Goal: Information Seeking & Learning: Learn about a topic

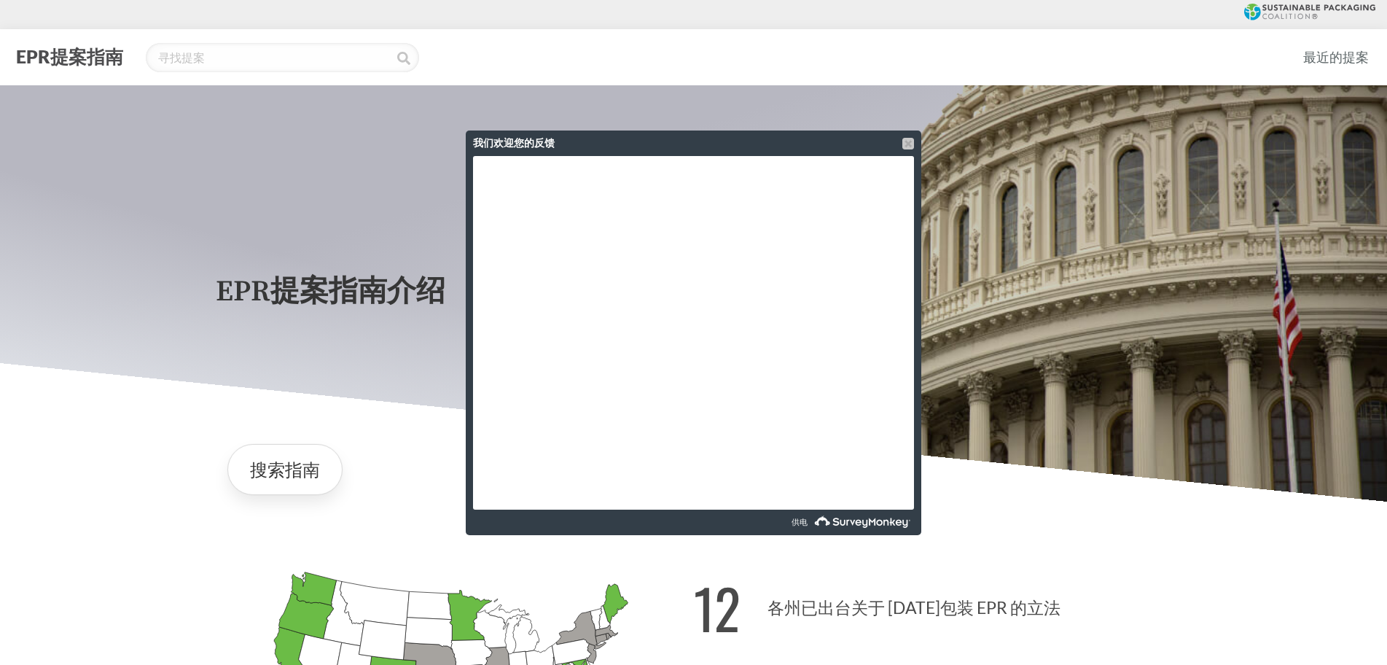
click at [906, 143] on div at bounding box center [909, 144] width 12 height 12
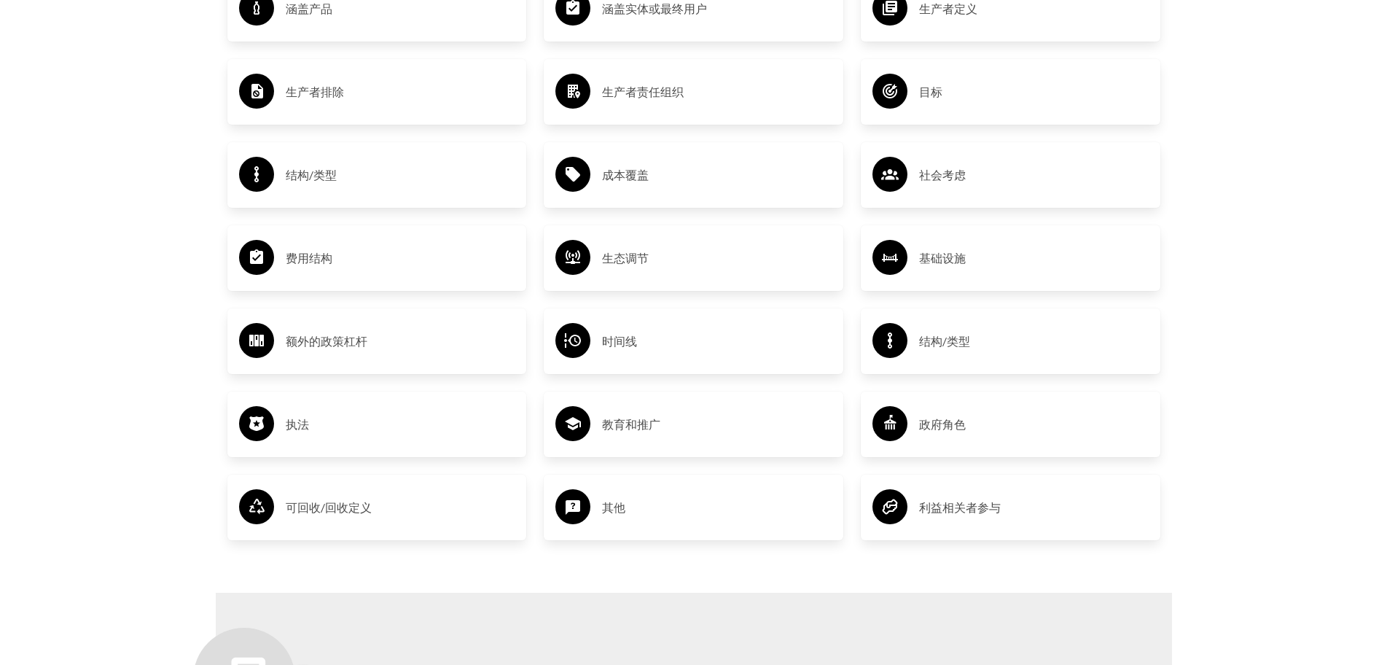
scroll to position [2552, 0]
click at [368, 258] on h3 "费用结构" at bounding box center [401, 258] width 230 height 23
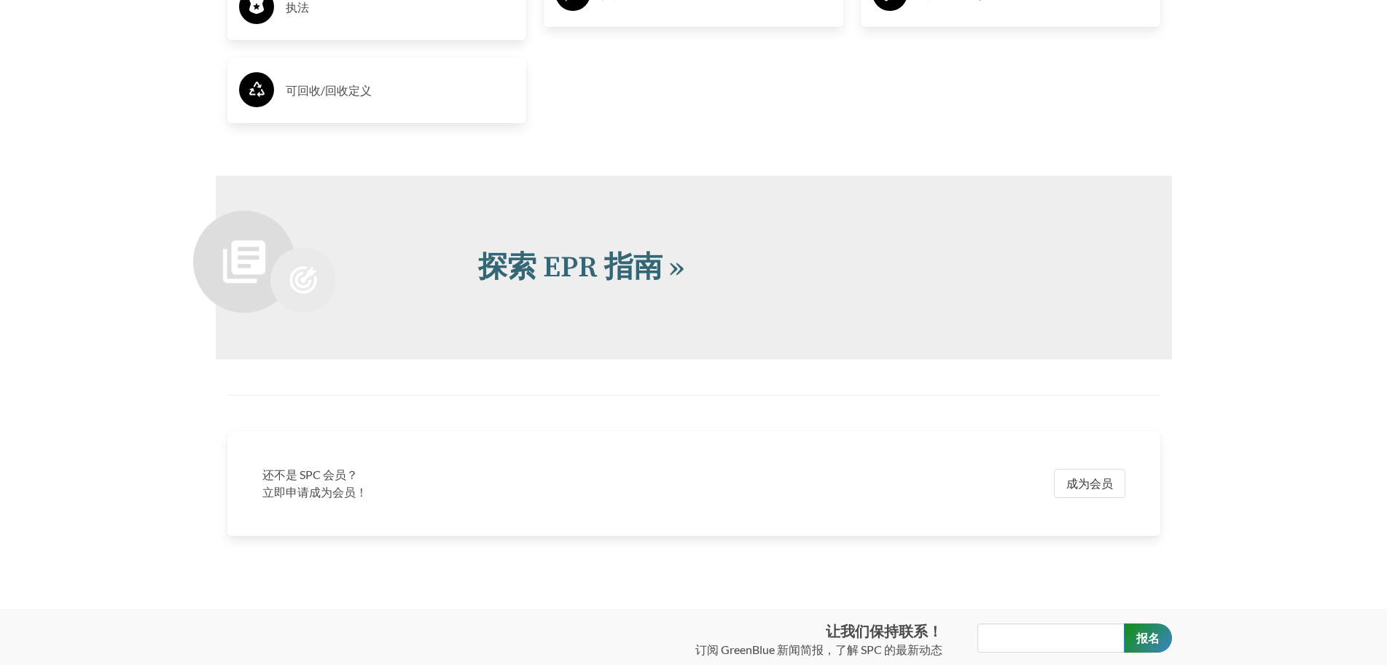
scroll to position [2827, 0]
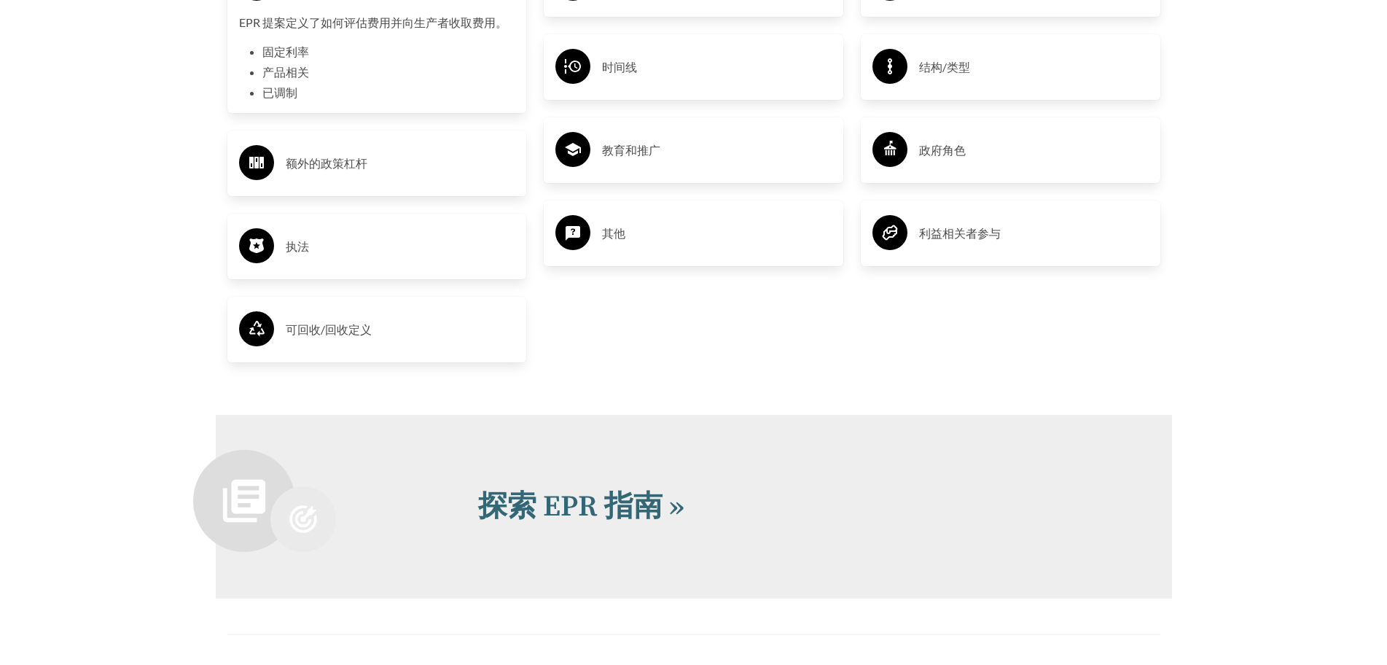
click at [316, 322] on h3 "可回收/回收定义" at bounding box center [401, 329] width 230 height 23
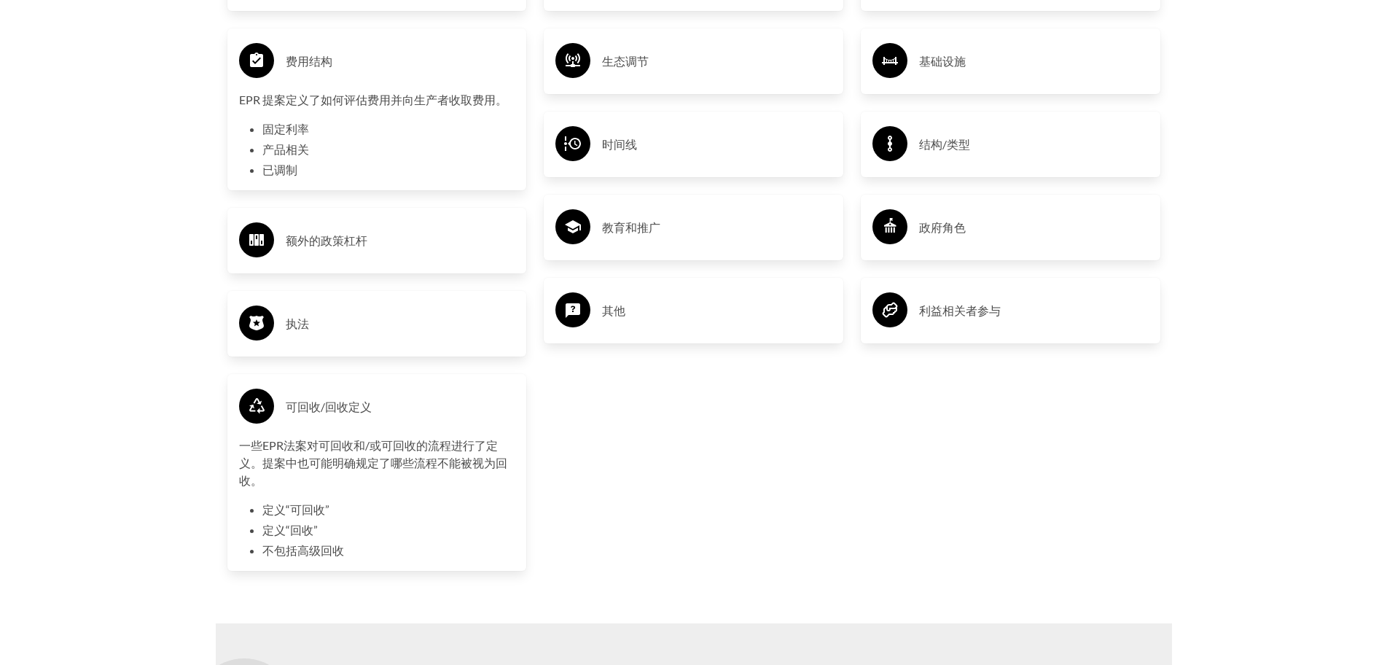
scroll to position [2681, 0]
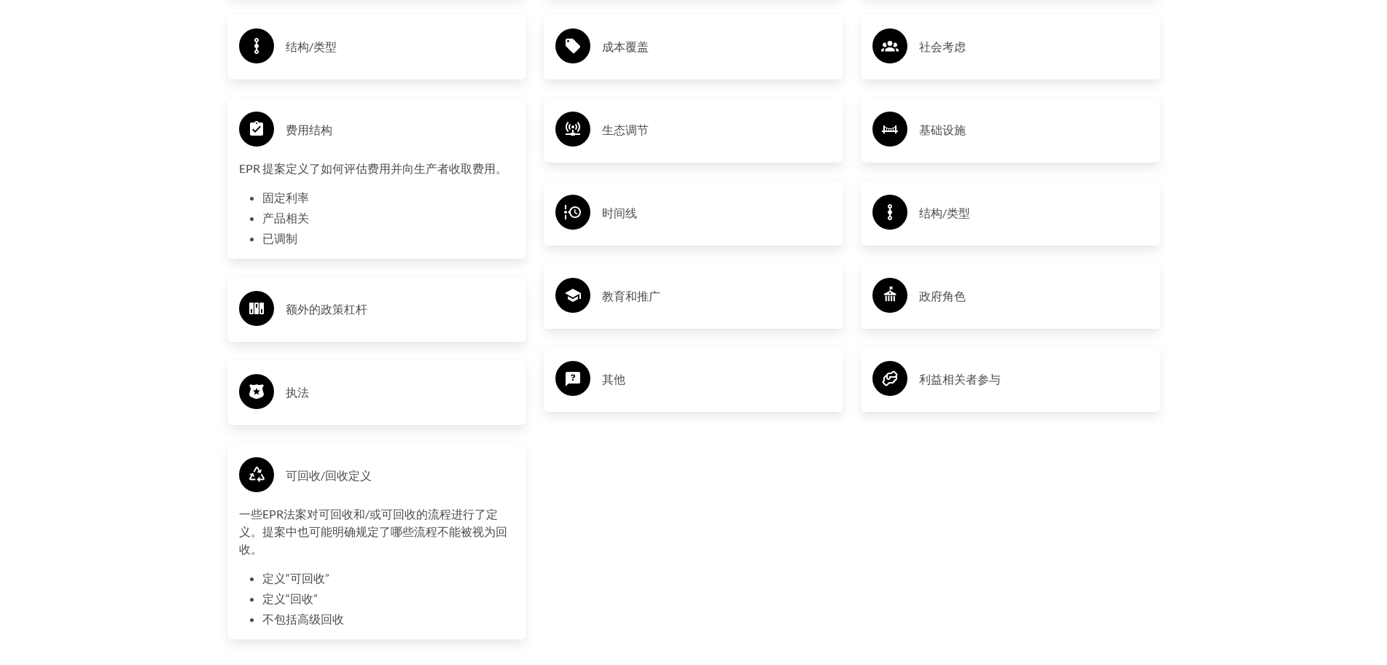
click at [316, 321] on h3 "额外的政策杠杆" at bounding box center [401, 308] width 230 height 23
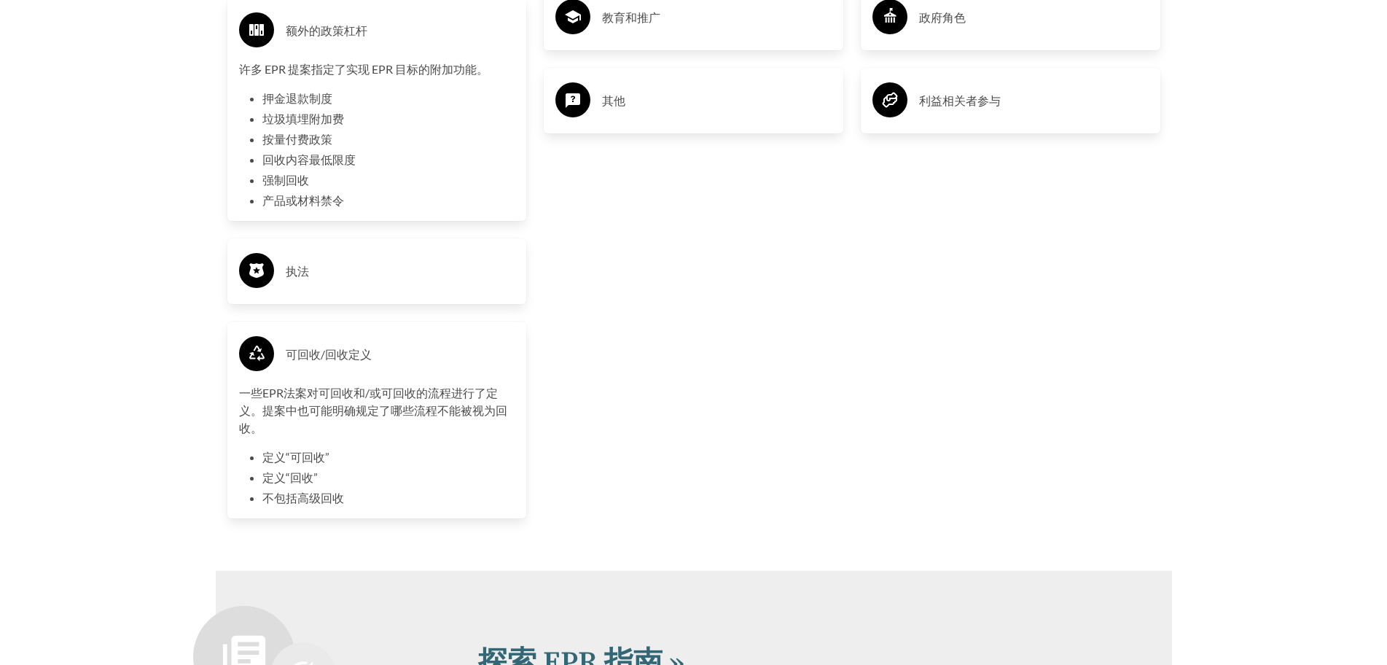
scroll to position [2973, 0]
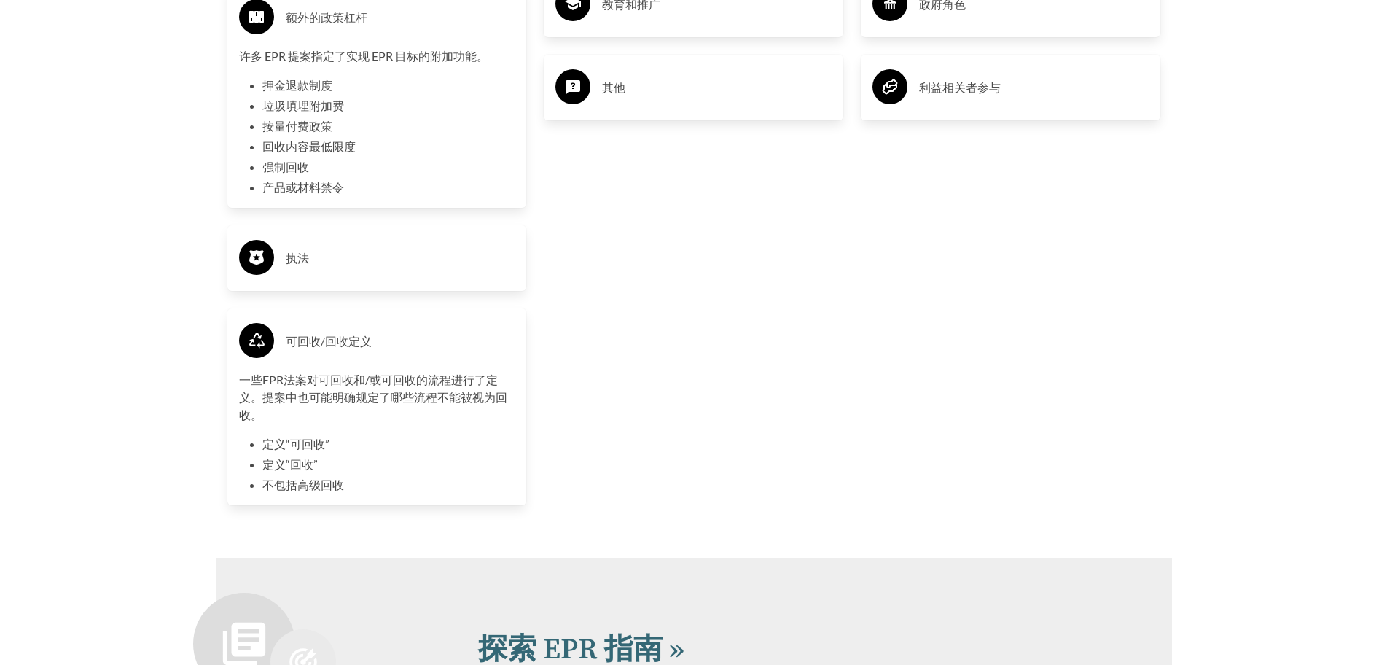
click at [332, 279] on div "执法" at bounding box center [377, 258] width 276 height 42
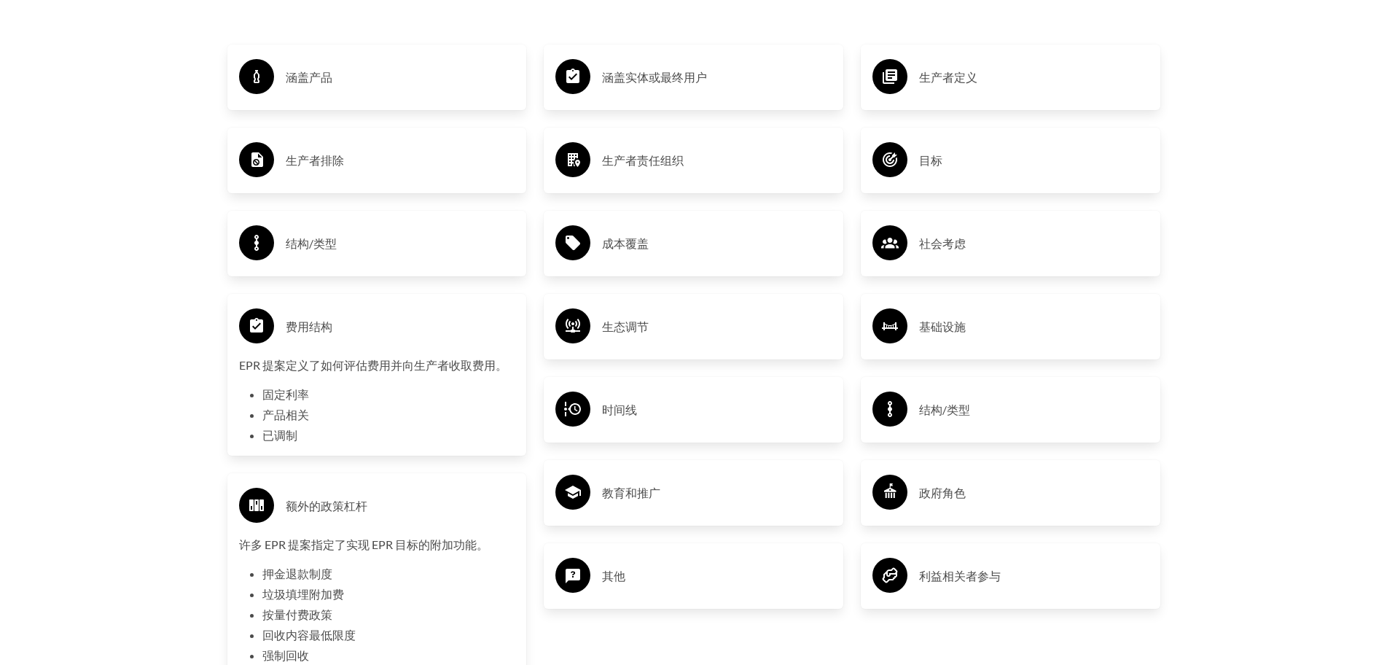
scroll to position [2462, 0]
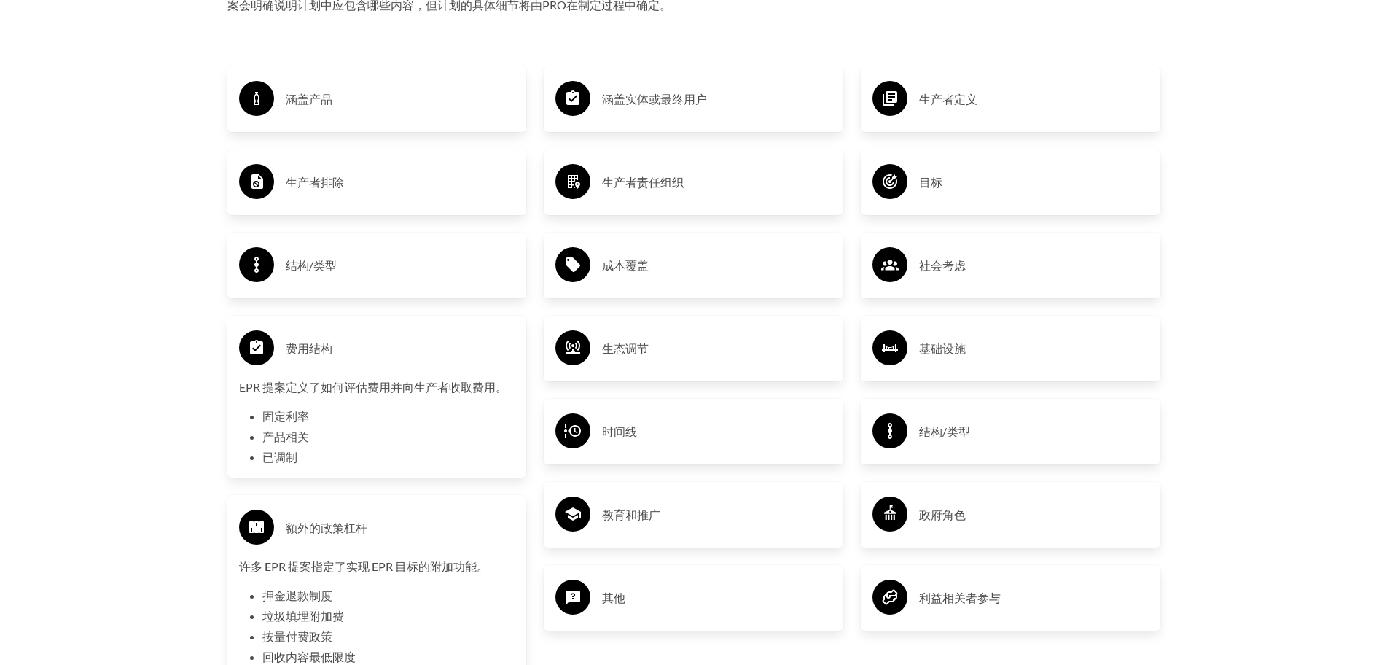
click at [315, 274] on font "结构/类型" at bounding box center [311, 265] width 51 height 17
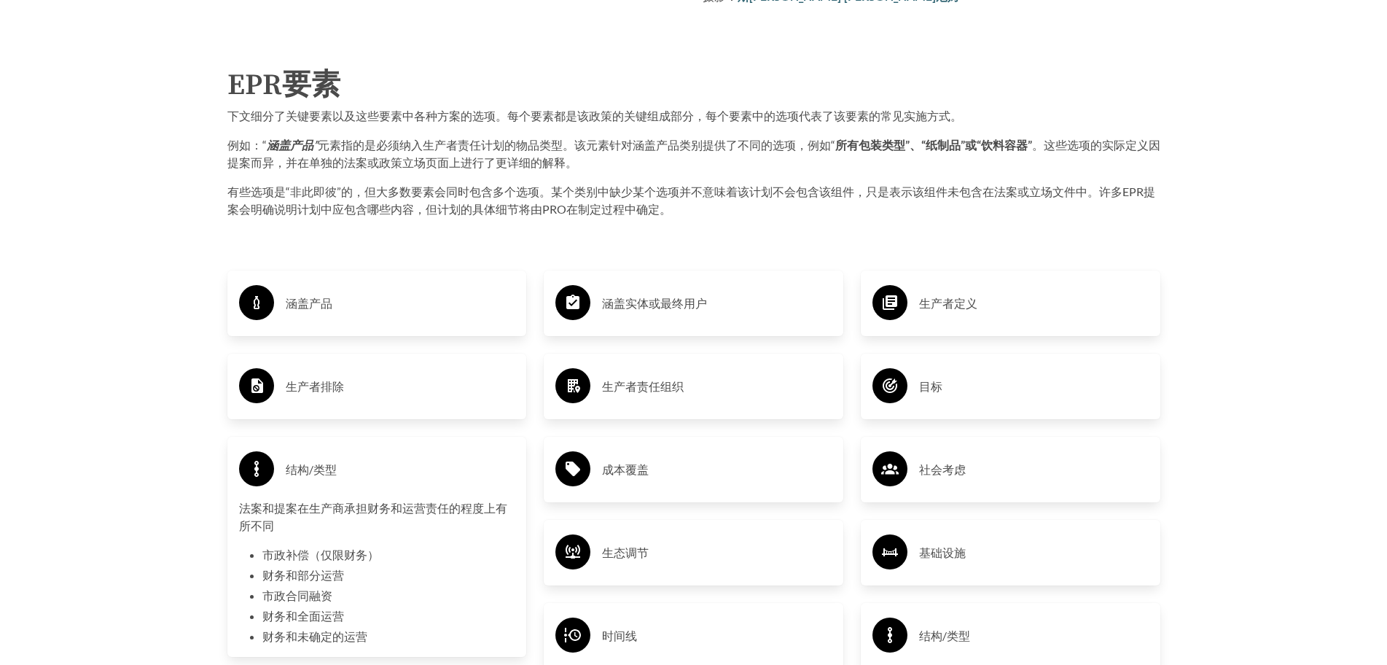
scroll to position [2243, 0]
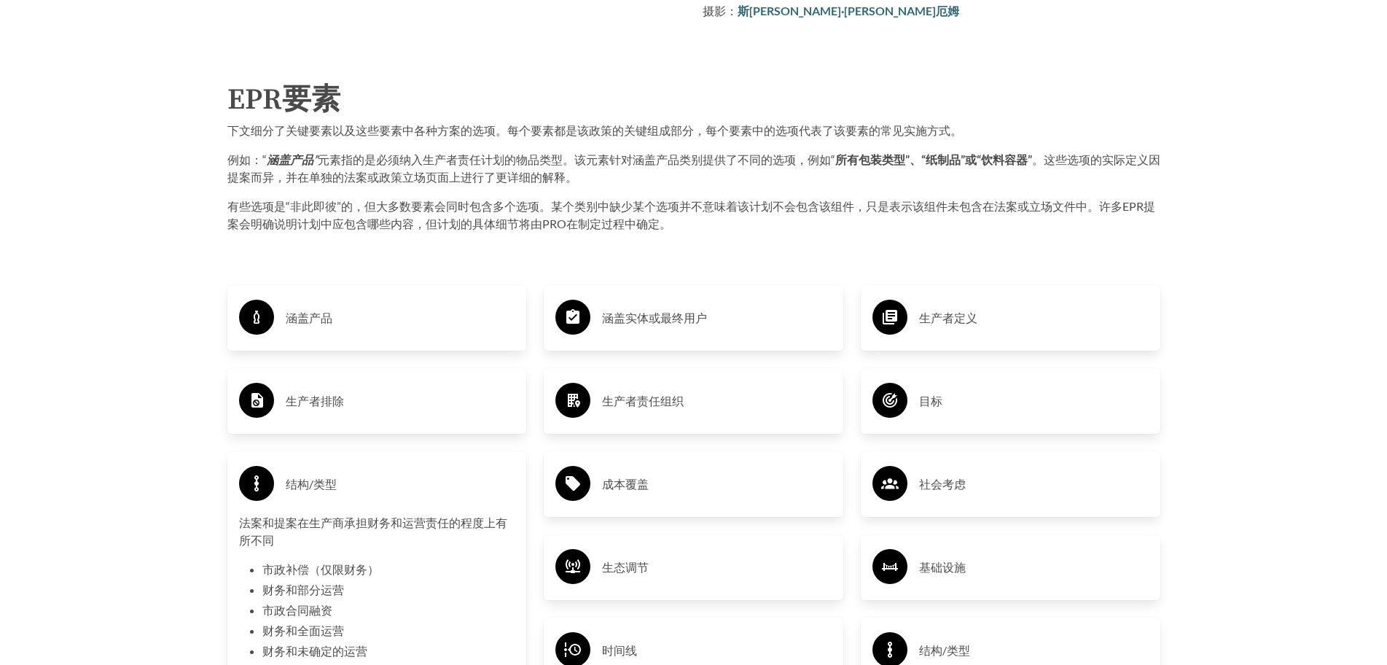
click at [314, 333] on div "涵盖产品" at bounding box center [377, 318] width 276 height 42
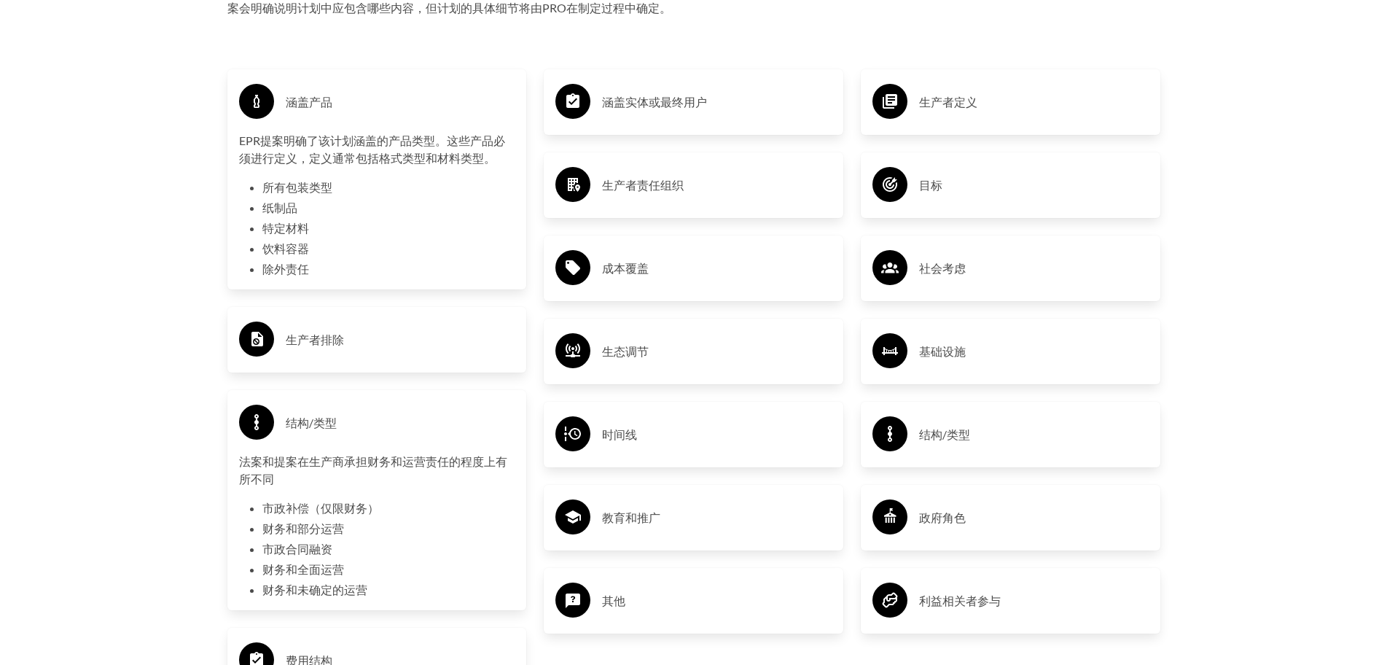
scroll to position [2462, 0]
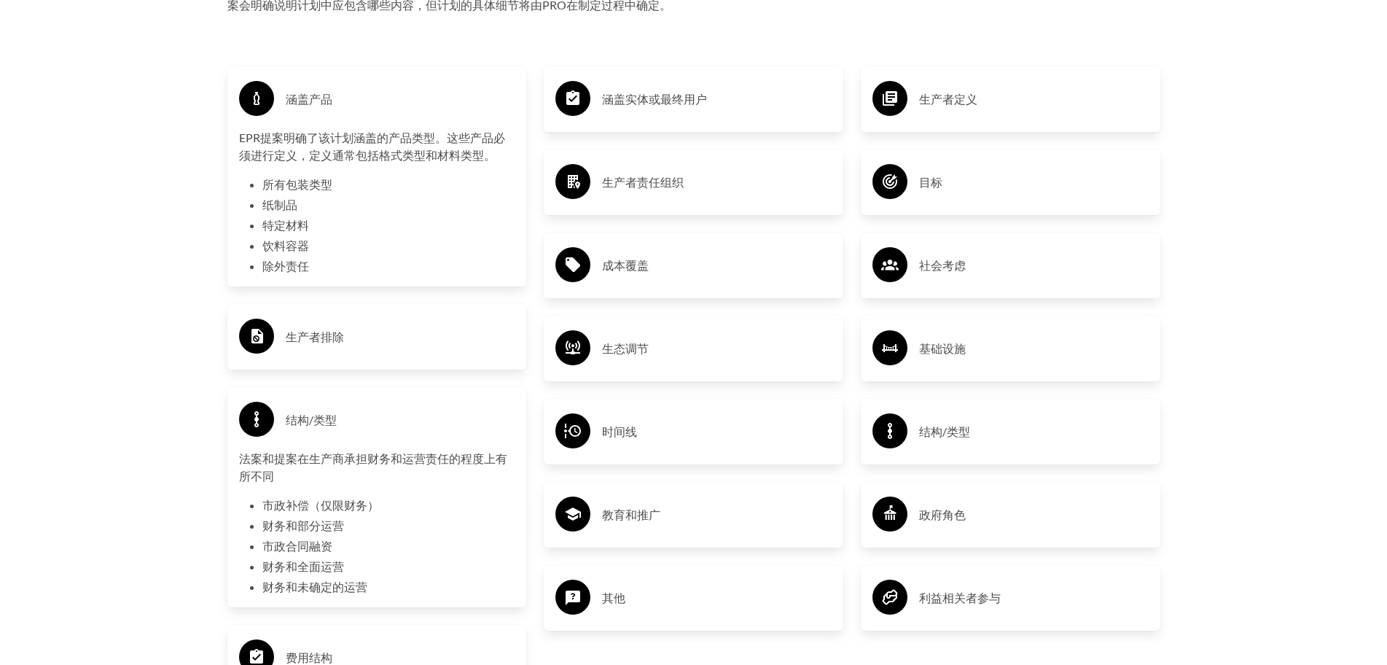
click at [324, 352] on div "生产者排除" at bounding box center [377, 337] width 276 height 42
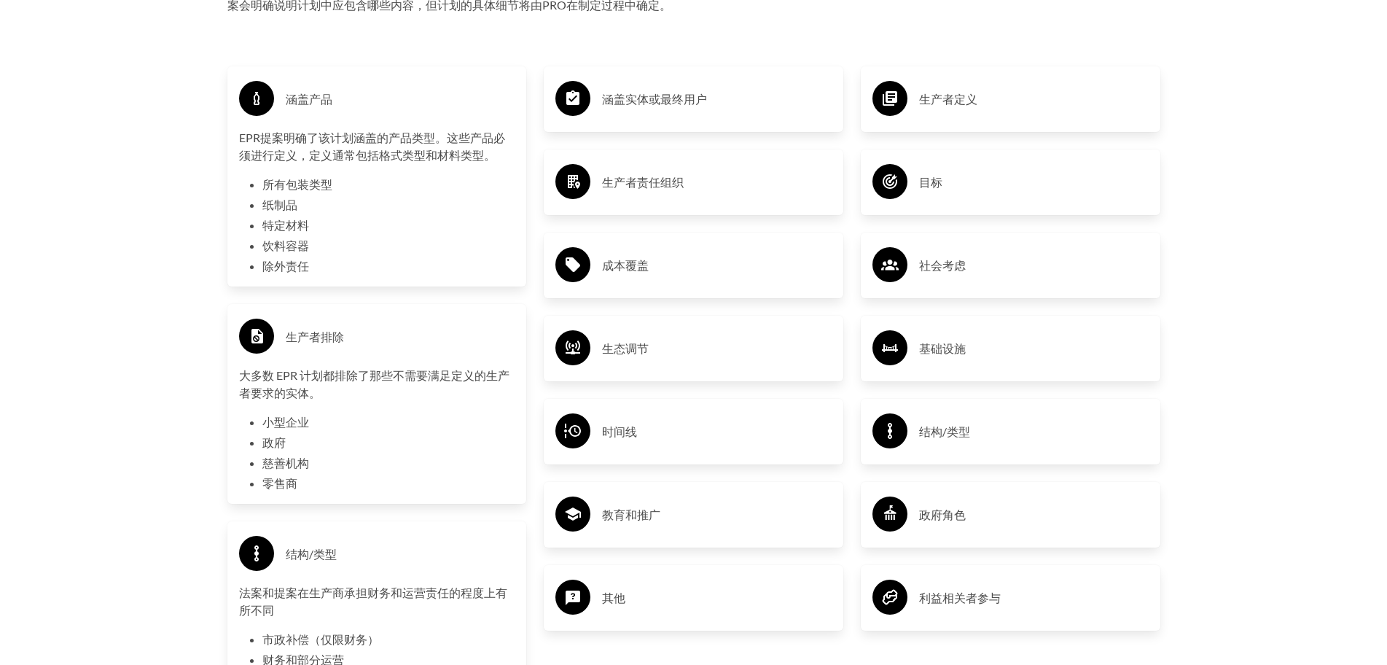
click at [631, 111] on h3 "涵盖实体或最终用户" at bounding box center [717, 98] width 230 height 23
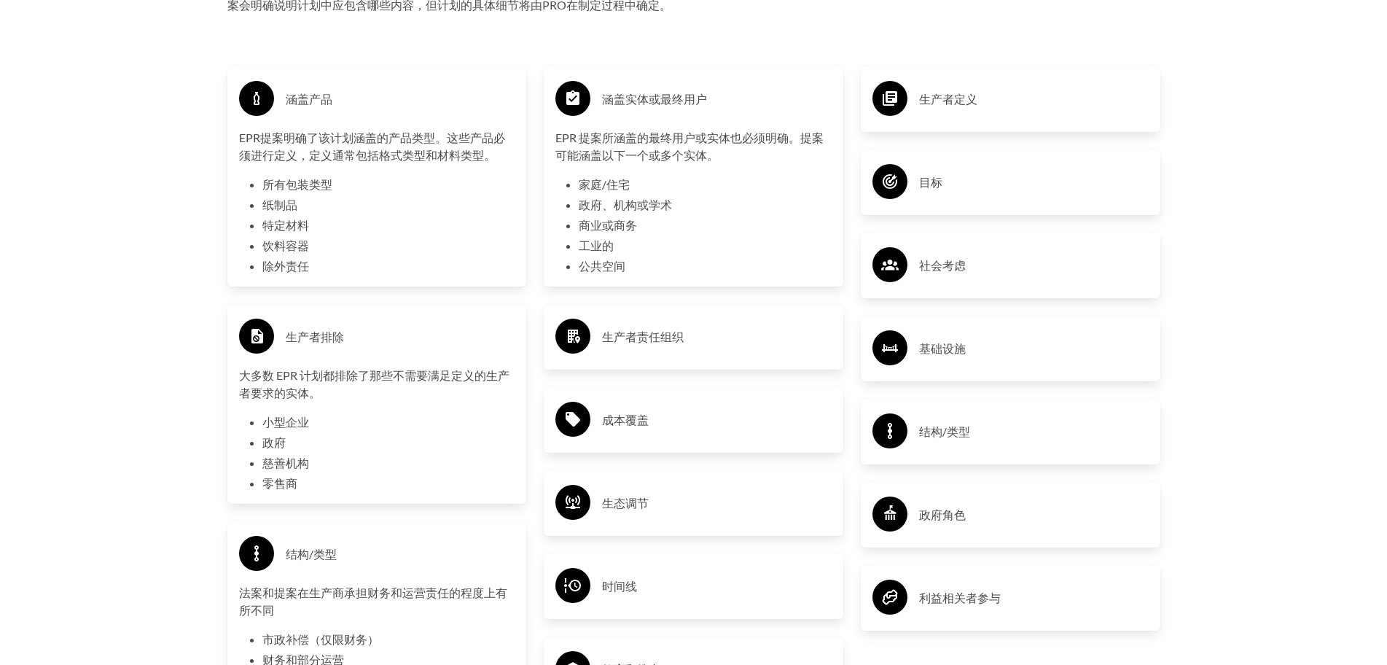
click at [680, 338] on font "生产者责任组织" at bounding box center [643, 337] width 82 height 14
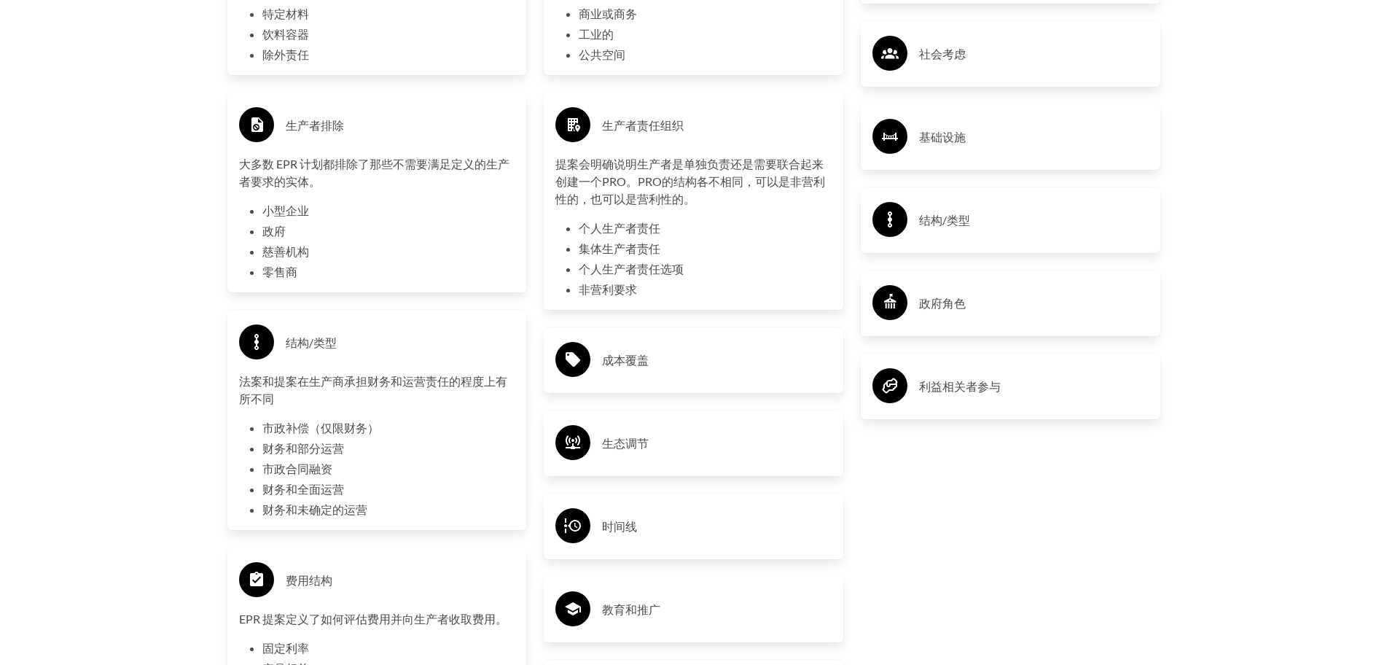
scroll to position [2681, 0]
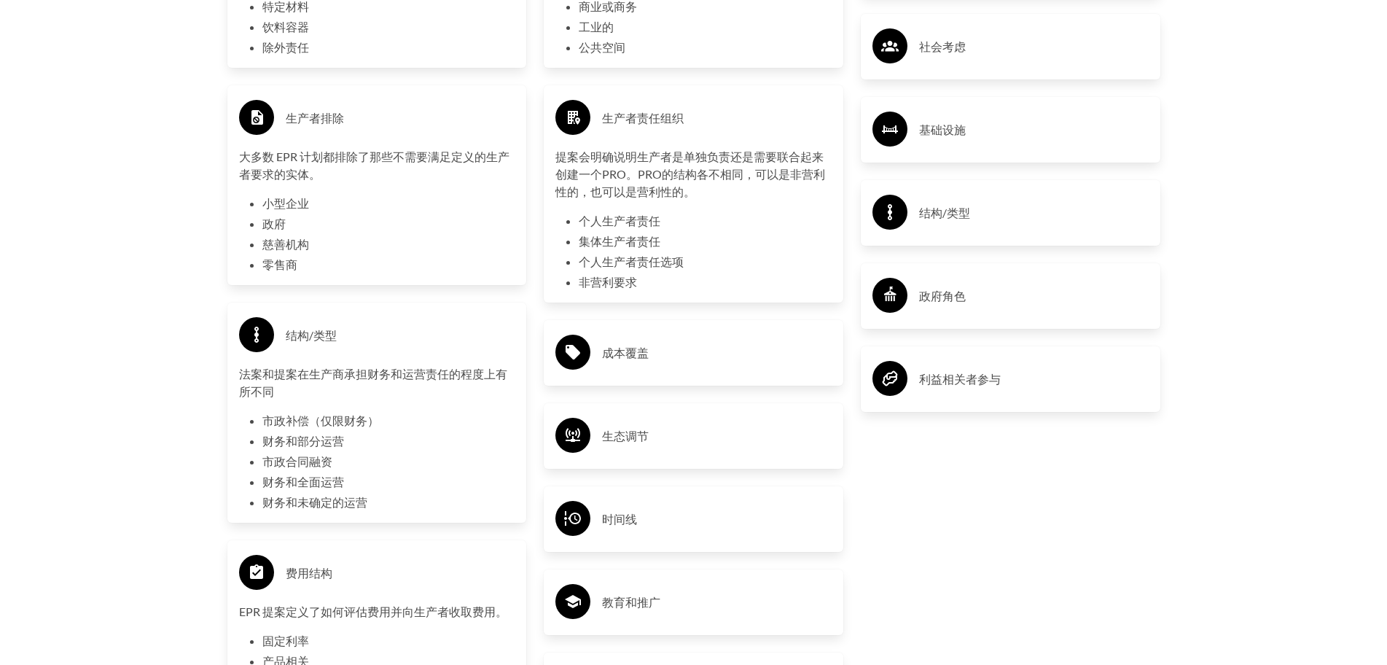
click at [639, 370] on div "成本覆盖" at bounding box center [694, 353] width 276 height 42
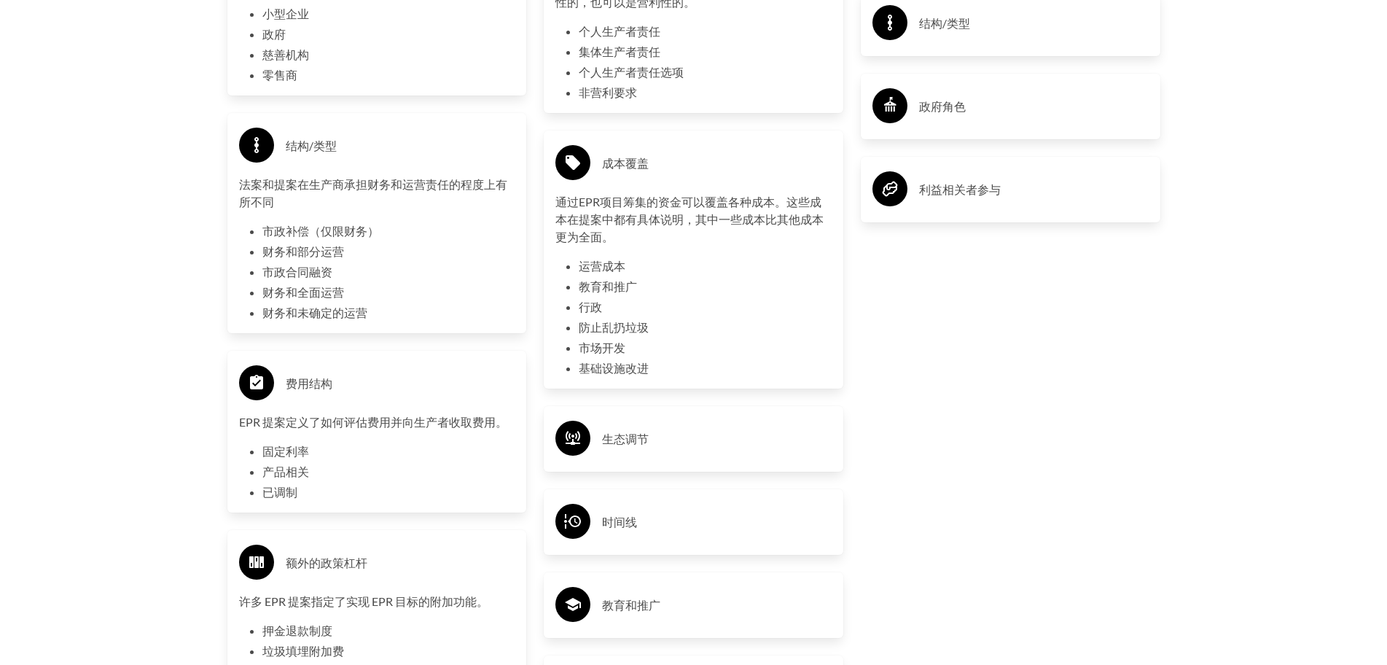
scroll to position [2900, 0]
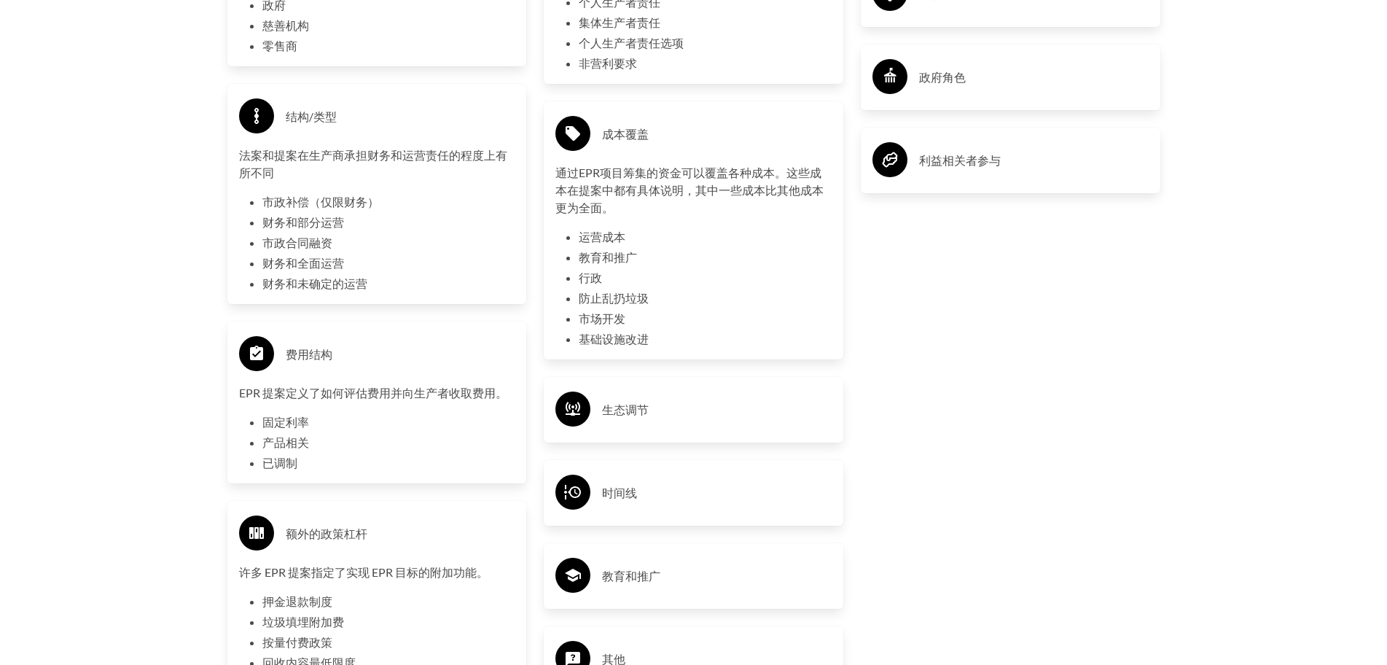
click at [646, 394] on div "生态调节" at bounding box center [694, 410] width 276 height 42
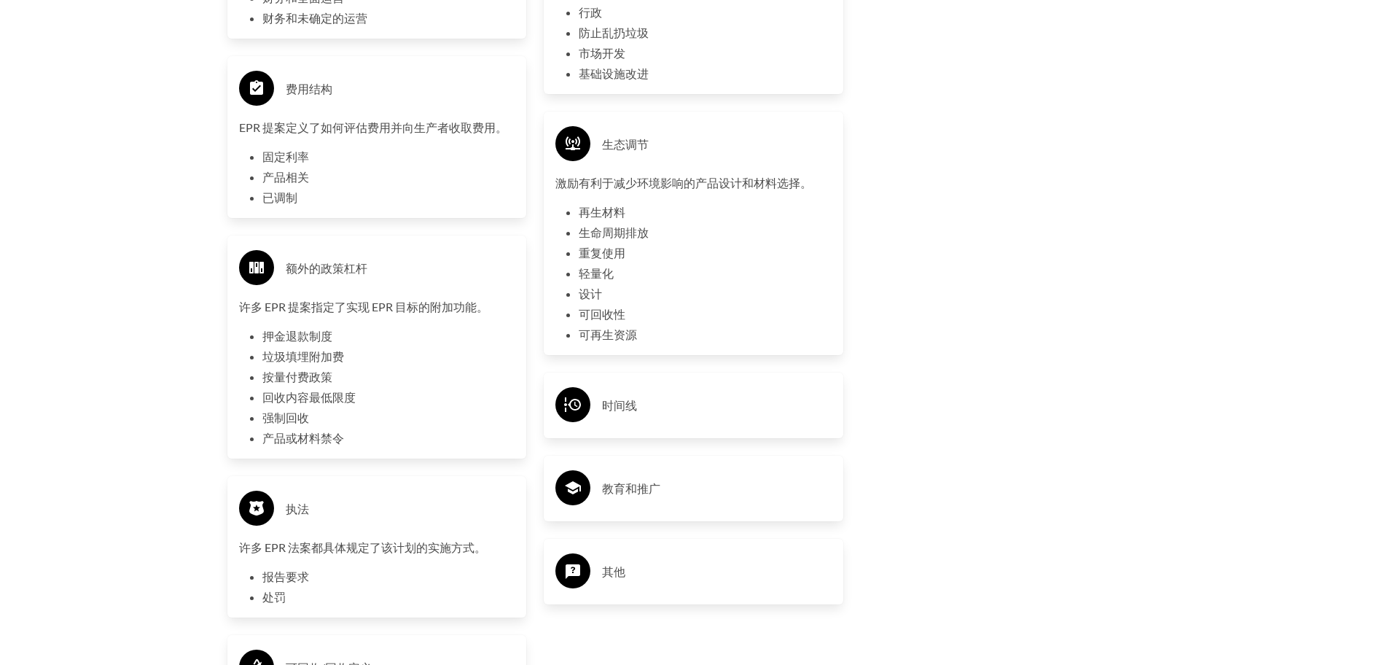
scroll to position [3191, 0]
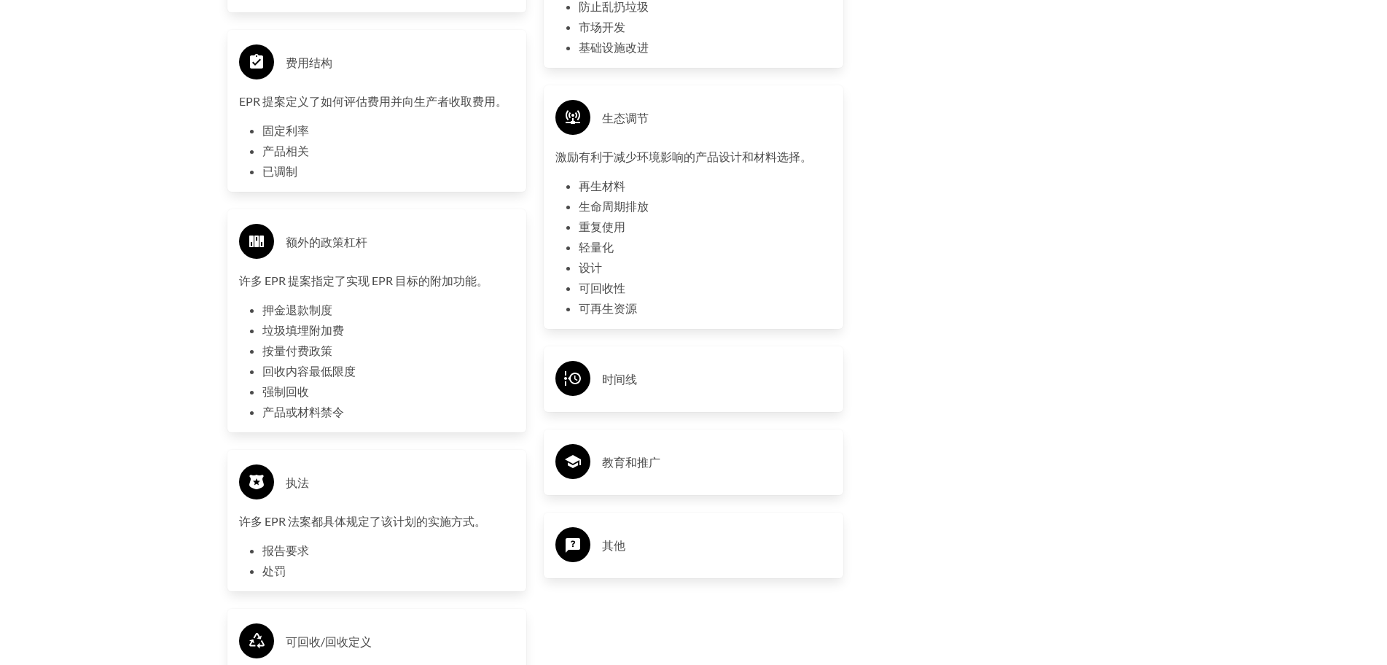
click at [646, 391] on h3 "时间线" at bounding box center [717, 378] width 230 height 23
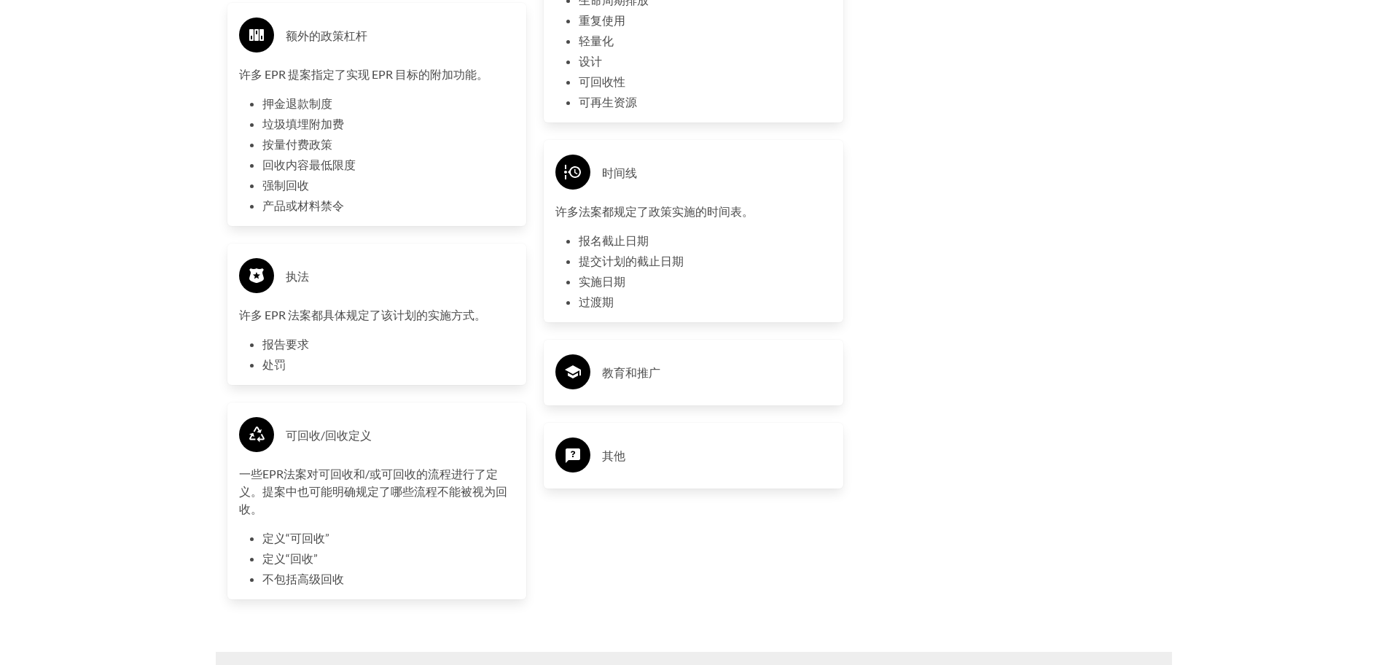
scroll to position [3410, 0]
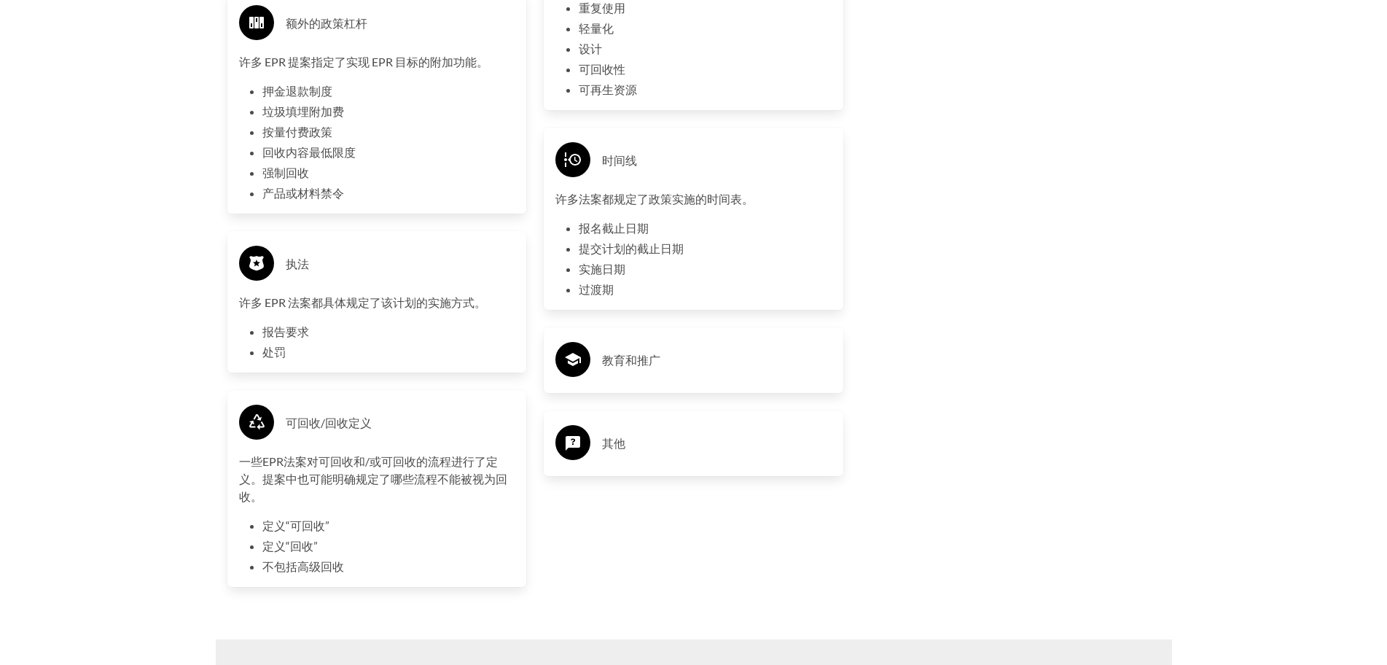
click at [633, 369] on font "教育和推广" at bounding box center [631, 359] width 58 height 17
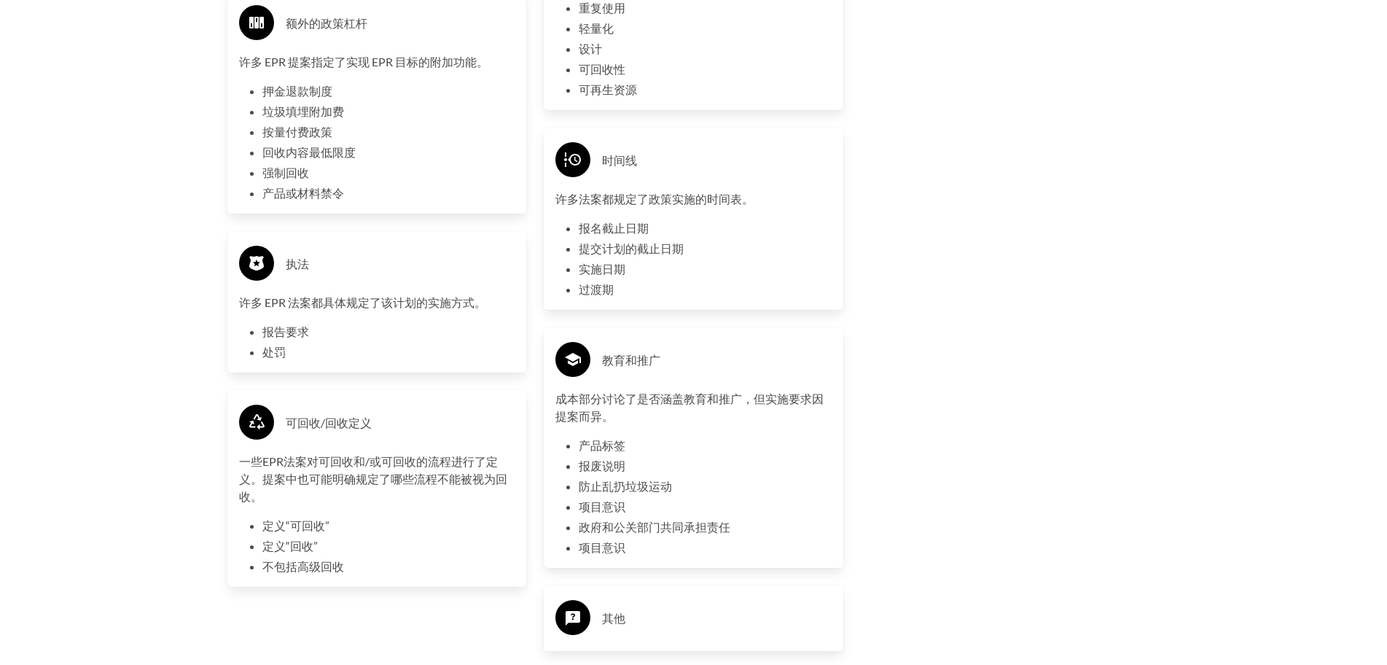
scroll to position [3629, 0]
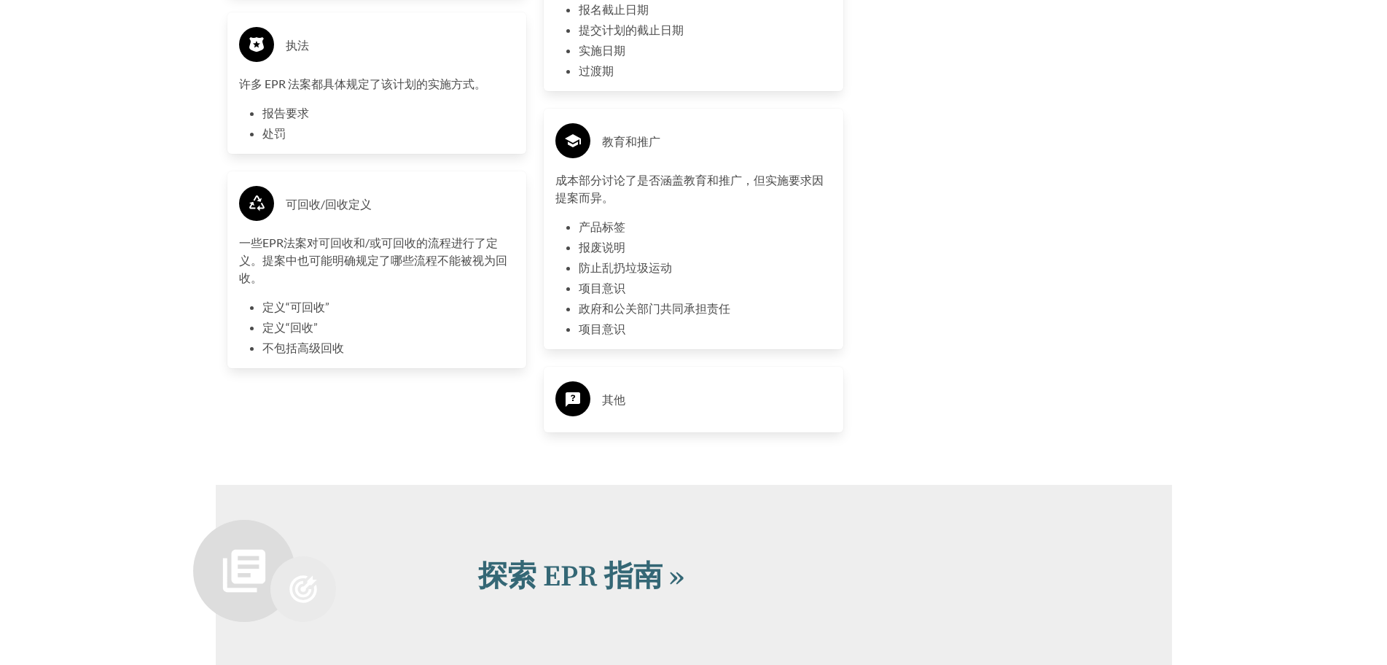
click at [641, 392] on h3 "其他" at bounding box center [717, 399] width 230 height 23
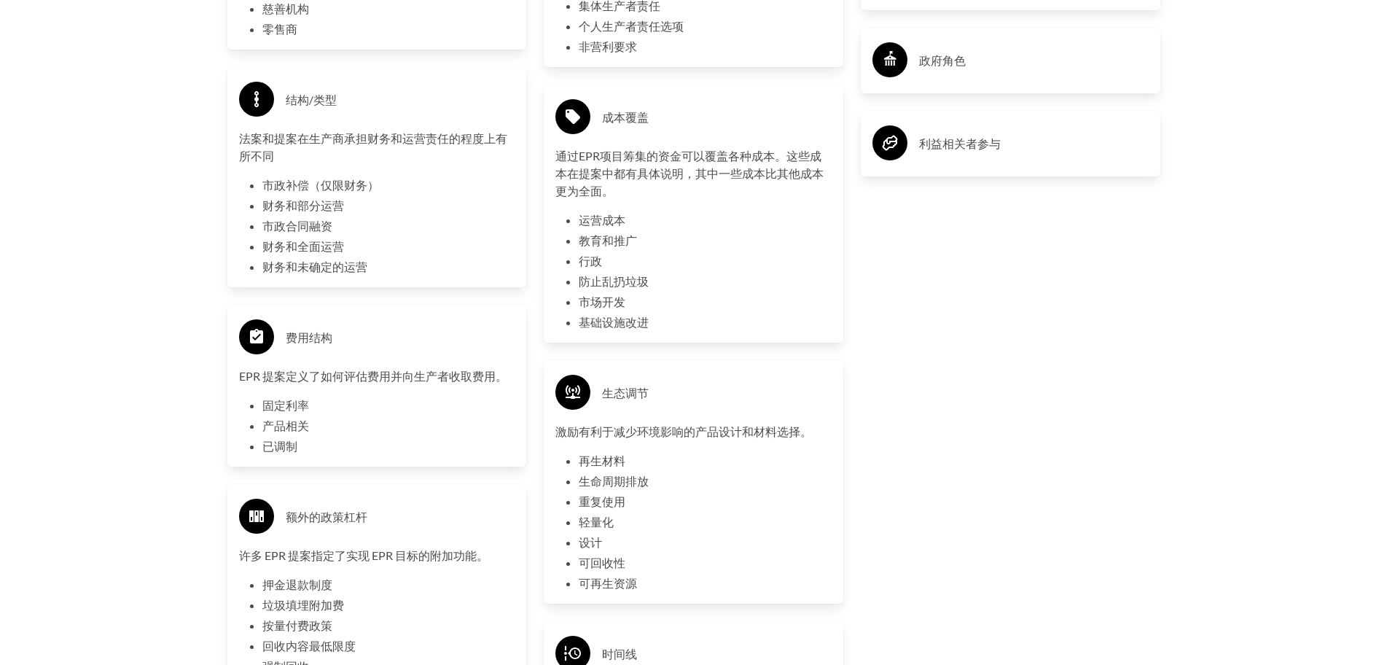
scroll to position [2754, 0]
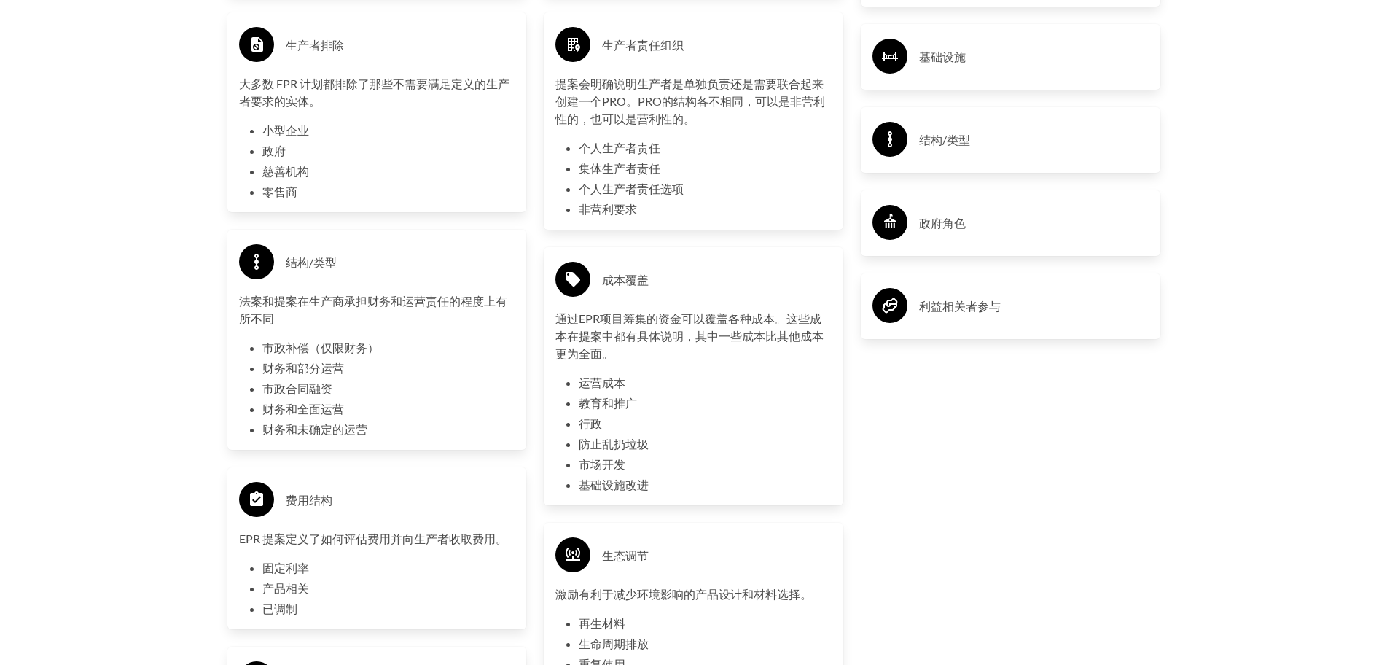
click at [940, 327] on div "利益相关者参与" at bounding box center [1011, 306] width 276 height 42
click at [925, 243] on div "政府角色" at bounding box center [1011, 223] width 276 height 42
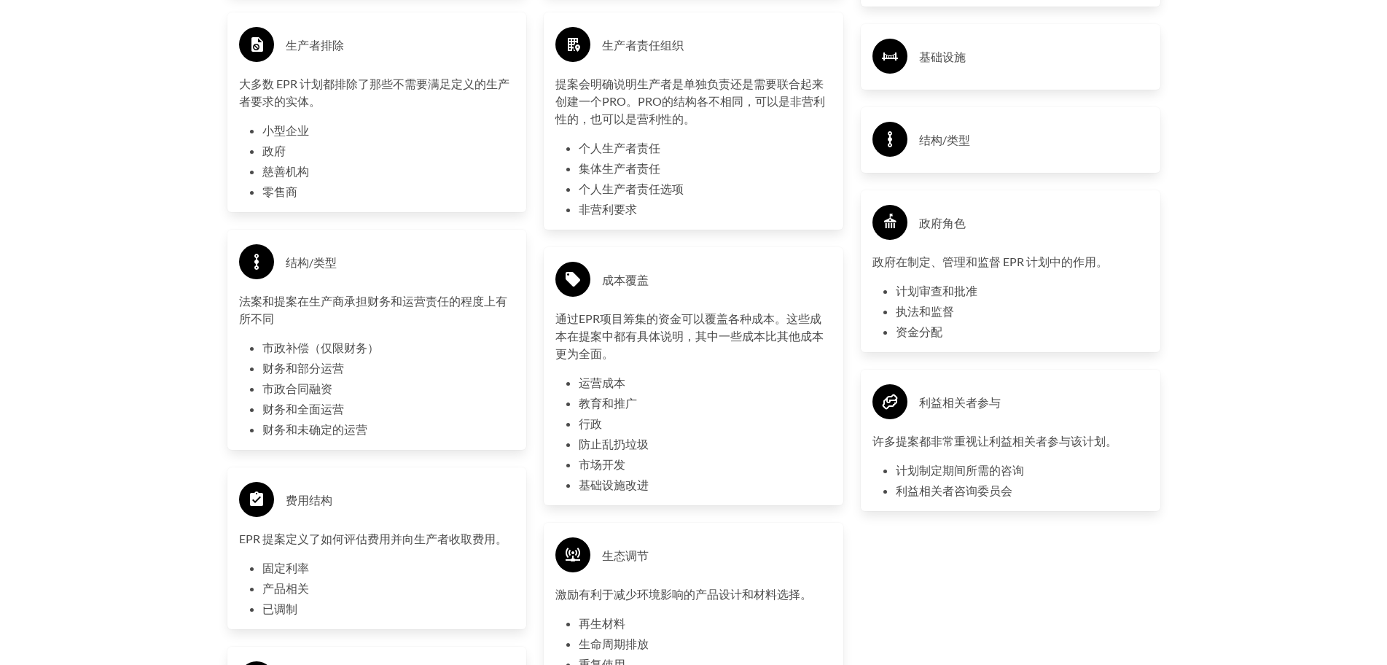
click at [926, 173] on div "结构/类型" at bounding box center [1011, 140] width 300 height 66
click at [927, 147] on font "结构/类型" at bounding box center [944, 140] width 51 height 14
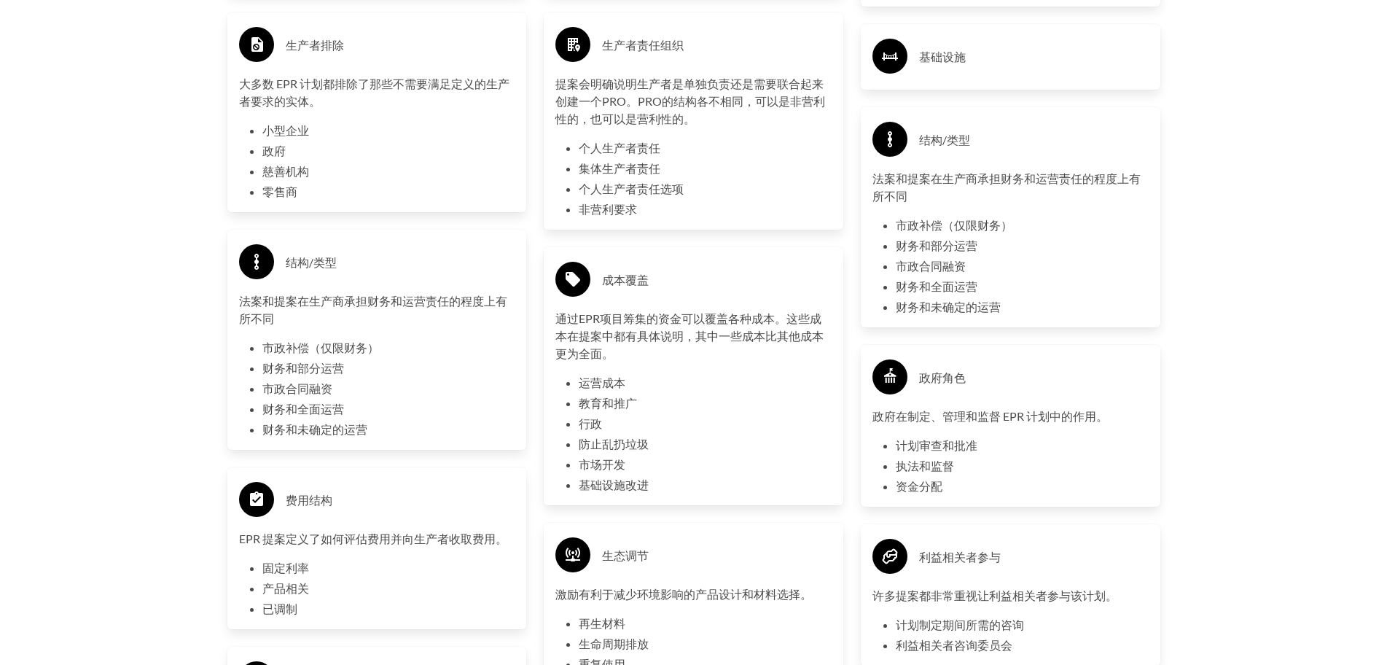
click at [918, 74] on div "基础设施" at bounding box center [1011, 57] width 276 height 42
